Goal: Navigation & Orientation: Find specific page/section

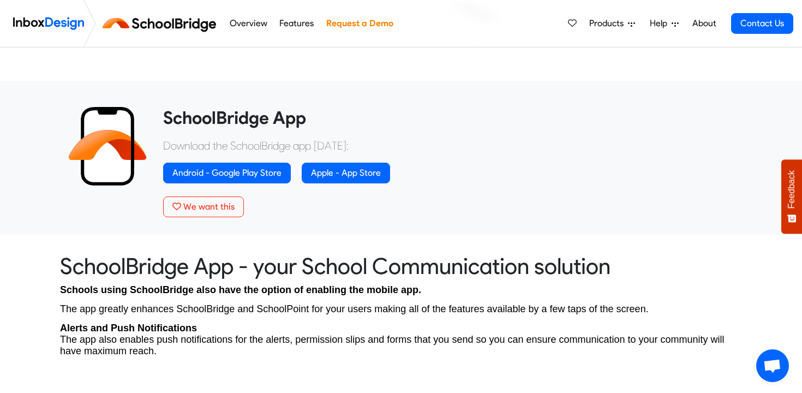
scroll to position [379, 0]
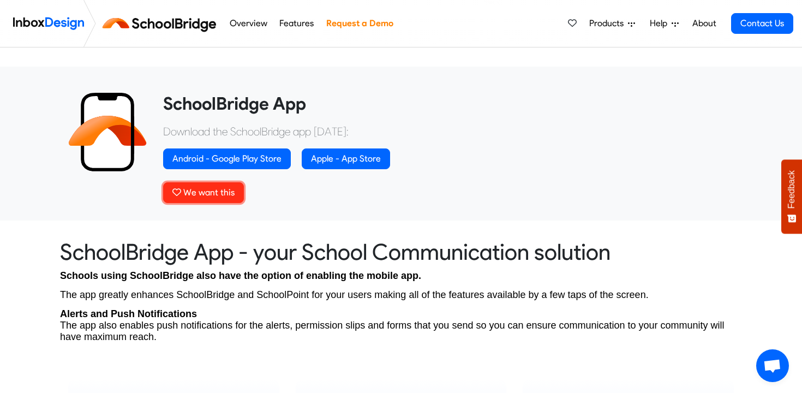
click at [212, 190] on span "We want this" at bounding box center [208, 192] width 51 height 10
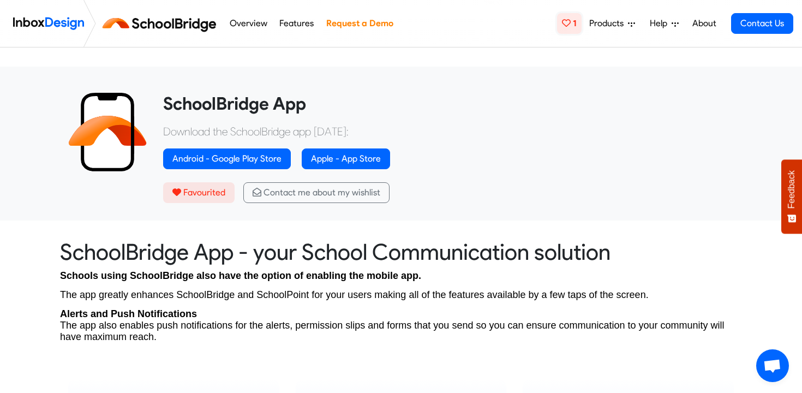
click at [573, 25] on link "1" at bounding box center [569, 23] width 25 height 21
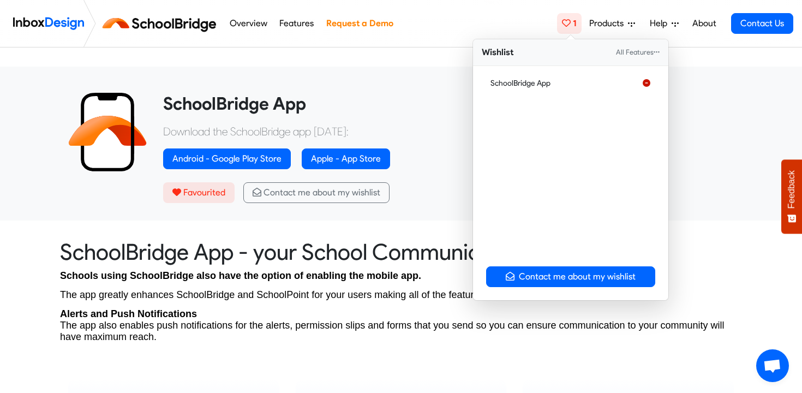
click at [645, 82] on icon at bounding box center [647, 83] width 8 height 8
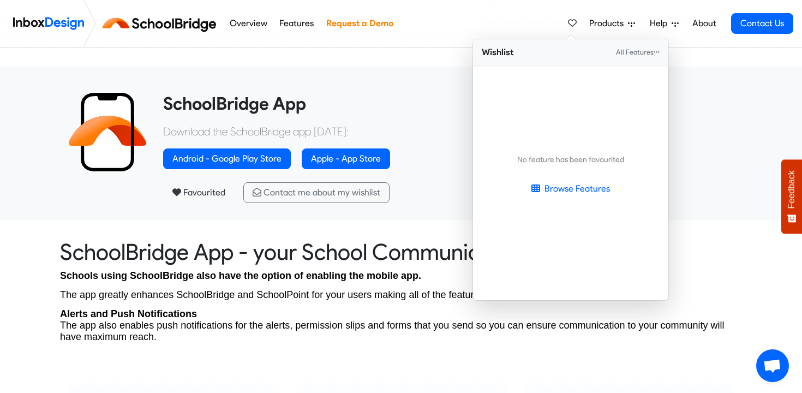
click at [404, 92] on div "SchoolBridge App Download the SchoolBridge app [DATE]: Android - Google Play St…" at bounding box center [401, 144] width 819 height 154
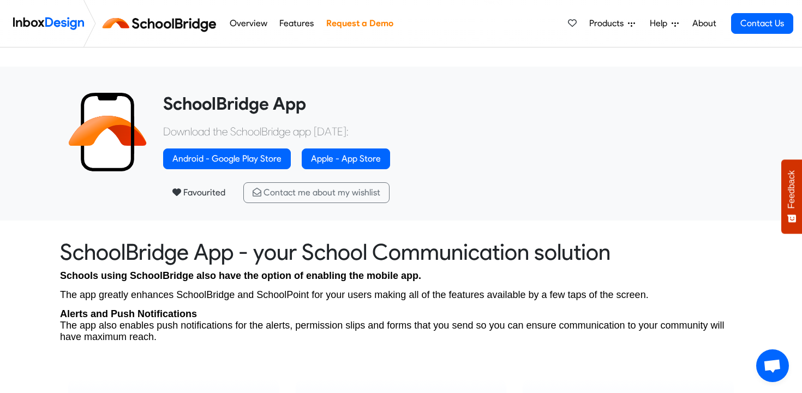
click at [49, 29] on img at bounding box center [48, 24] width 71 height 22
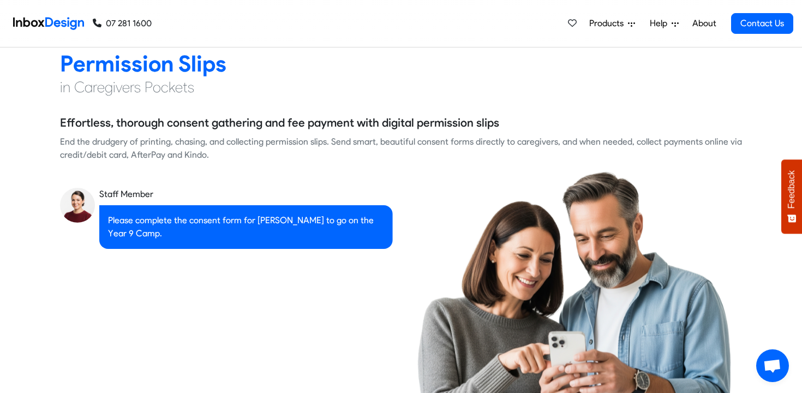
checkbox input "true"
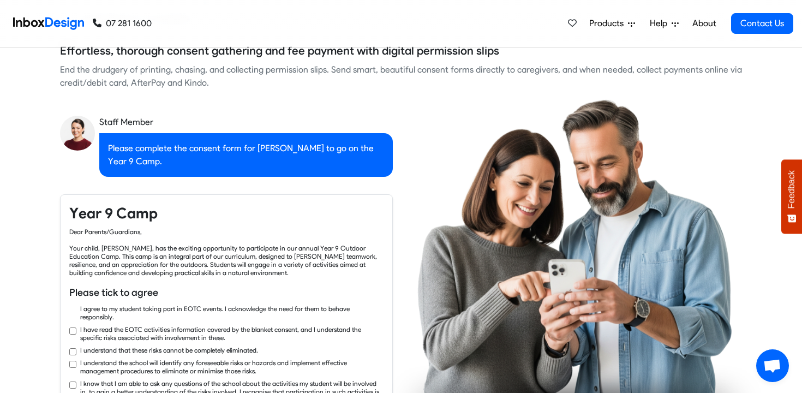
scroll to position [938, 0]
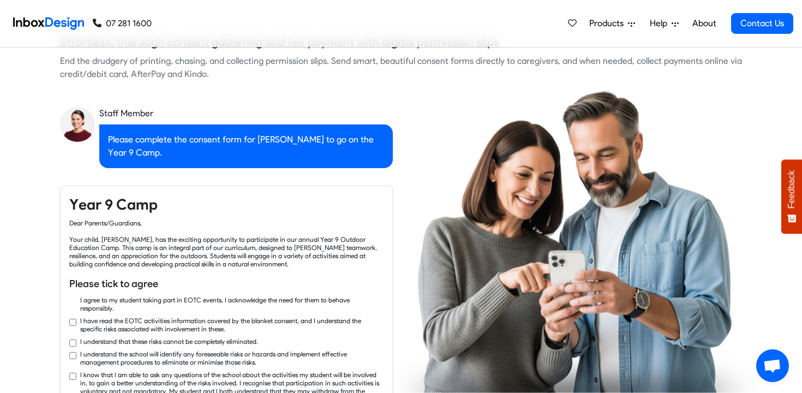
checkbox input "true"
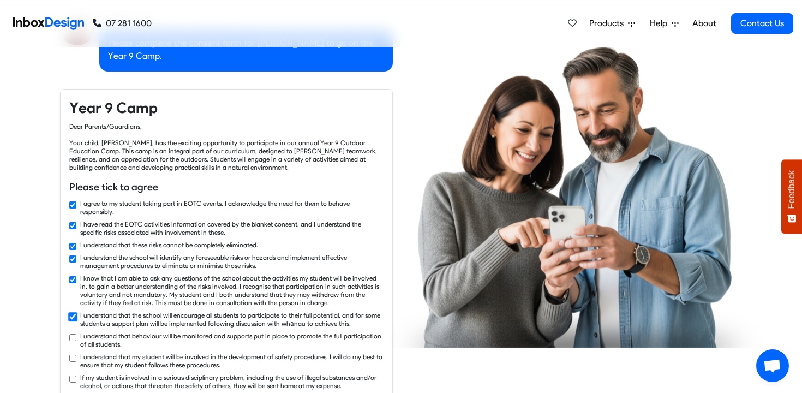
checkbox input "true"
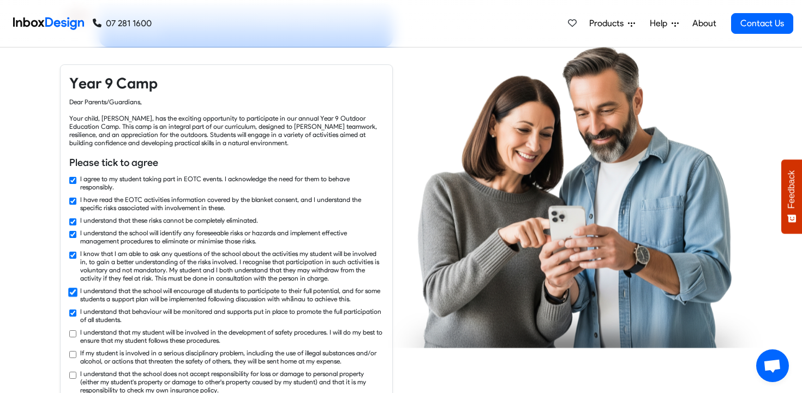
checkbox input "true"
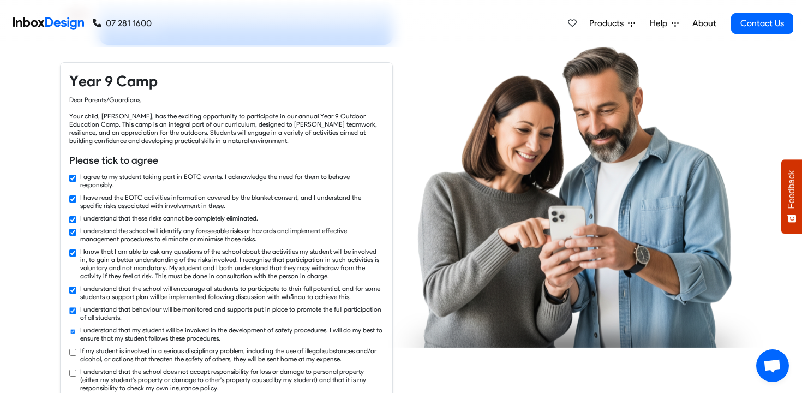
checkbox input "true"
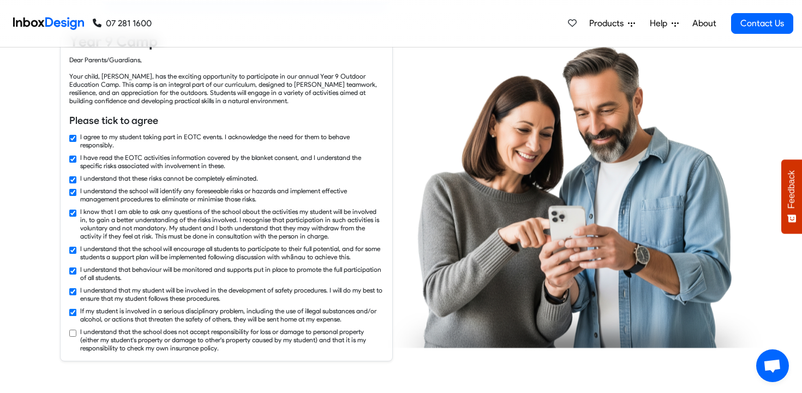
checkbox input "true"
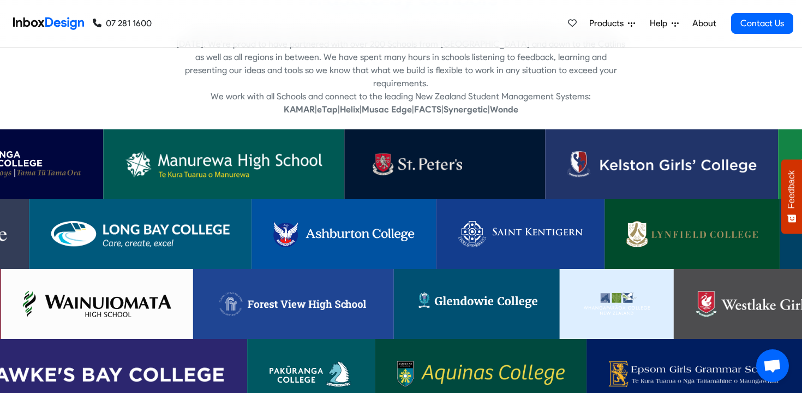
scroll to position [2137, 0]
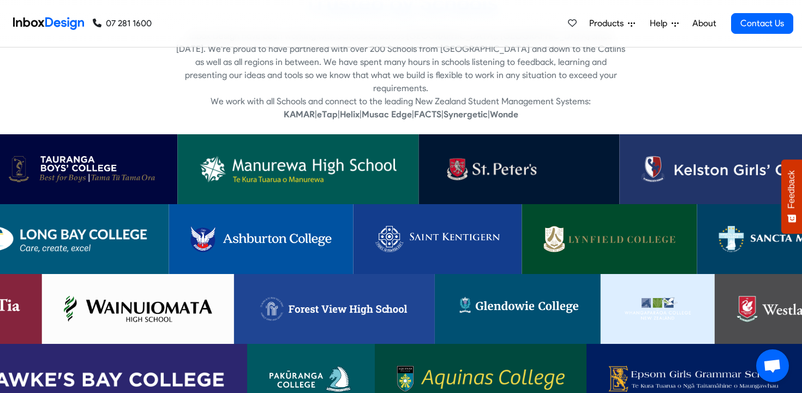
click at [247, 226] on img at bounding box center [260, 239] width 141 height 26
